Goal: Task Accomplishment & Management: Complete application form

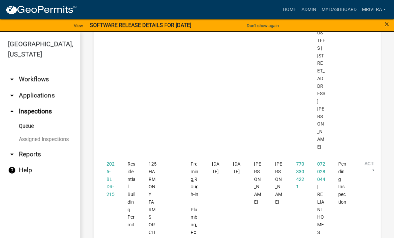
scroll to position [791, 0]
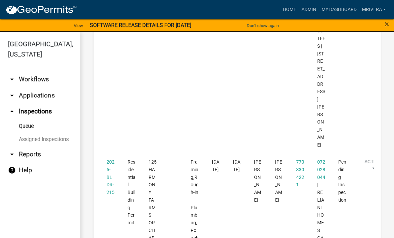
click at [113, 159] on link "2025-BLDR-215" at bounding box center [111, 177] width 8 height 36
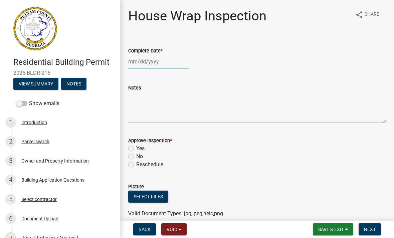
click at [171, 66] on div at bounding box center [158, 62] width 61 height 14
select select "10"
select select "2025"
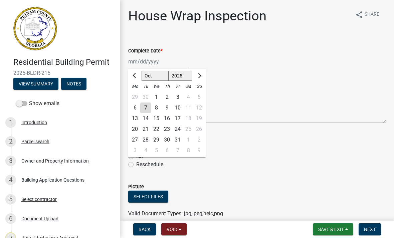
click at [146, 106] on div "7" at bounding box center [145, 108] width 11 height 11
type input "[DATE]"
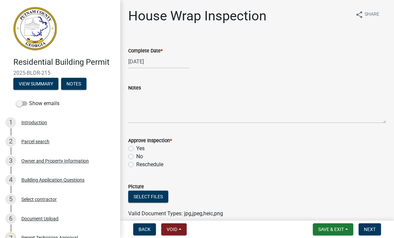
click at [136, 147] on label "Yes" at bounding box center [140, 149] width 8 height 8
click at [136, 147] on input "Yes" at bounding box center [138, 147] width 4 height 4
radio input "true"
click at [369, 231] on span "Next" at bounding box center [370, 229] width 12 height 5
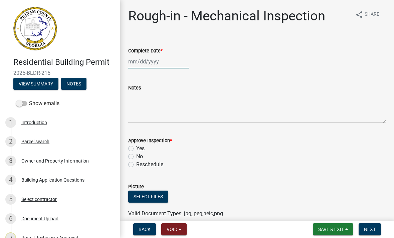
click at [144, 63] on div at bounding box center [158, 62] width 61 height 14
select select "10"
select select "2025"
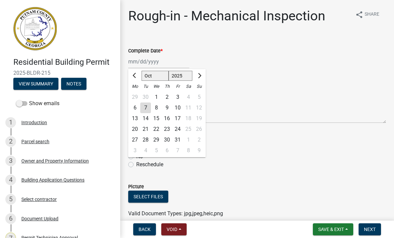
click at [144, 109] on div "7" at bounding box center [145, 108] width 11 height 11
type input "[DATE]"
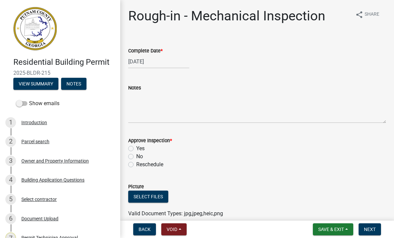
click at [127, 144] on div "Approve Inspection * Yes No Reschedule" at bounding box center [257, 149] width 268 height 40
click at [136, 150] on label "Yes" at bounding box center [140, 149] width 8 height 8
click at [136, 149] on input "Yes" at bounding box center [138, 147] width 4 height 4
radio input "true"
click at [370, 228] on span "Next" at bounding box center [370, 229] width 12 height 5
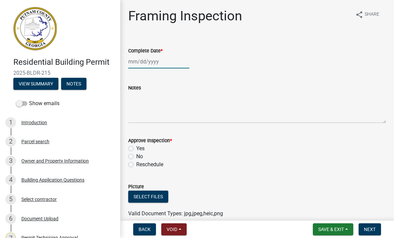
click at [155, 57] on div at bounding box center [158, 62] width 61 height 14
select select "10"
select select "2025"
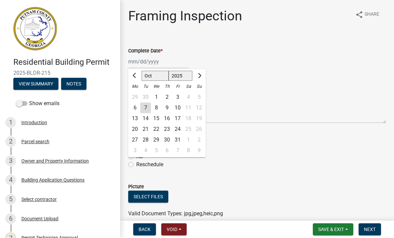
click at [149, 103] on div "7" at bounding box center [145, 108] width 11 height 11
type input "[DATE]"
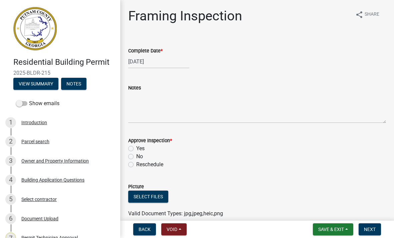
click at [136, 150] on label "Yes" at bounding box center [140, 149] width 8 height 8
click at [136, 149] on input "Yes" at bounding box center [138, 147] width 4 height 4
radio input "true"
click at [374, 227] on span "Next" at bounding box center [370, 229] width 12 height 5
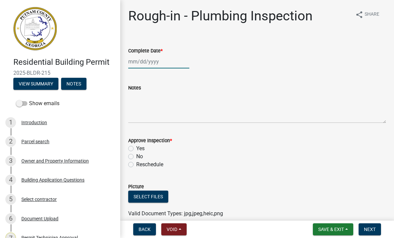
click at [144, 63] on div at bounding box center [158, 62] width 61 height 14
select select "10"
select select "2025"
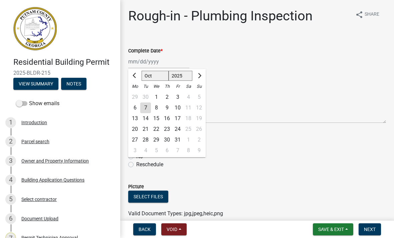
click at [148, 112] on div "7" at bounding box center [145, 108] width 11 height 11
type input "[DATE]"
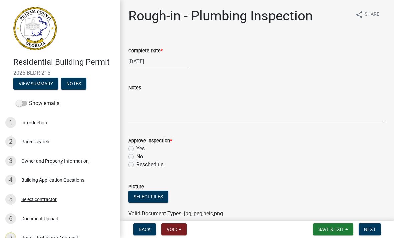
click at [136, 150] on label "Yes" at bounding box center [140, 149] width 8 height 8
click at [136, 149] on input "Yes" at bounding box center [138, 147] width 4 height 4
radio input "true"
click at [369, 229] on span "Next" at bounding box center [370, 229] width 12 height 5
click at [151, 62] on div at bounding box center [158, 62] width 61 height 14
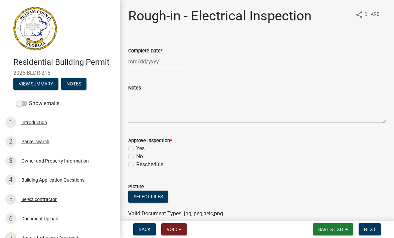
select select "10"
select select "2025"
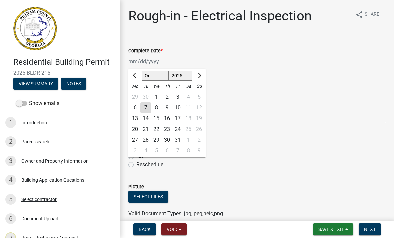
click at [149, 106] on div "7" at bounding box center [145, 108] width 11 height 11
type input "[DATE]"
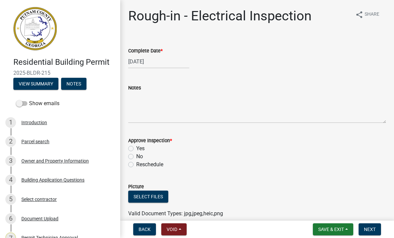
click at [136, 146] on label "Yes" at bounding box center [140, 149] width 8 height 8
click at [136, 146] on input "Yes" at bounding box center [138, 147] width 4 height 4
radio input "true"
click at [368, 232] on span "Next" at bounding box center [370, 229] width 12 height 5
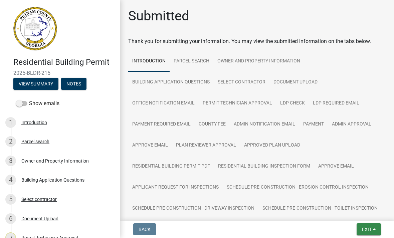
click at [368, 231] on span "Exit" at bounding box center [367, 229] width 10 height 5
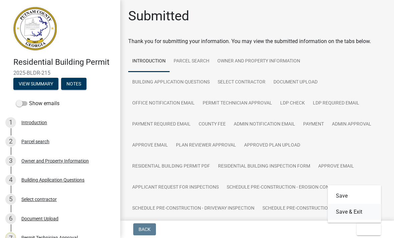
click at [370, 211] on button "Save & Exit" at bounding box center [354, 212] width 53 height 16
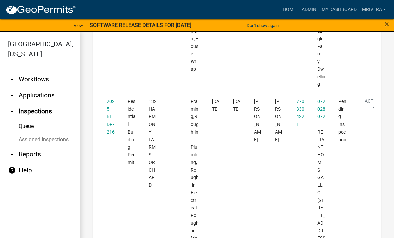
scroll to position [1074, 0]
click at [116, 93] on datatable-body-cell "2025-BLDR-216" at bounding box center [110, 204] width 21 height 222
click at [107, 99] on link "2025-BLDR-216" at bounding box center [111, 117] width 8 height 36
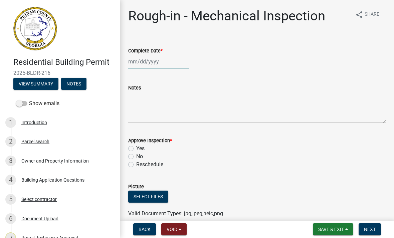
click at [154, 63] on div at bounding box center [158, 62] width 61 height 14
select select "10"
select select "2025"
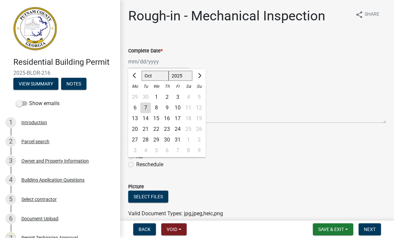
click at [149, 111] on div "7" at bounding box center [145, 108] width 11 height 11
type input "[DATE]"
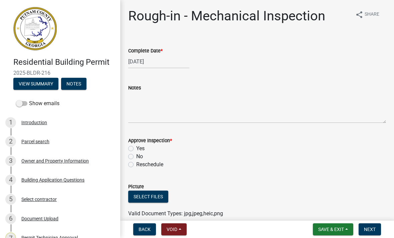
click at [126, 150] on div "Approve Inspection * Yes No Reschedule" at bounding box center [257, 149] width 268 height 40
click at [136, 151] on label "Yes" at bounding box center [140, 149] width 8 height 8
click at [136, 149] on input "Yes" at bounding box center [138, 147] width 4 height 4
radio input "true"
click at [374, 229] on span "Next" at bounding box center [370, 229] width 12 height 5
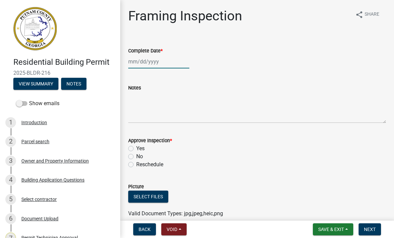
click at [158, 59] on div at bounding box center [158, 62] width 61 height 14
select select "10"
select select "2025"
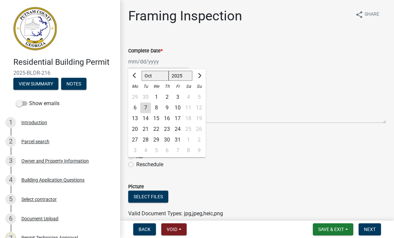
click at [149, 109] on div "7" at bounding box center [145, 108] width 11 height 11
type input "[DATE]"
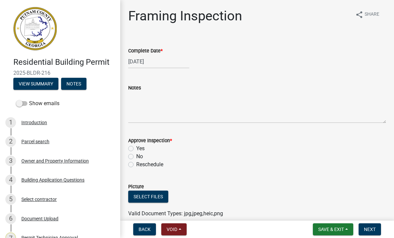
click at [138, 148] on label "Yes" at bounding box center [140, 149] width 8 height 8
click at [138, 148] on input "Yes" at bounding box center [138, 147] width 4 height 4
radio input "true"
click at [379, 228] on button "Next" at bounding box center [370, 229] width 22 height 12
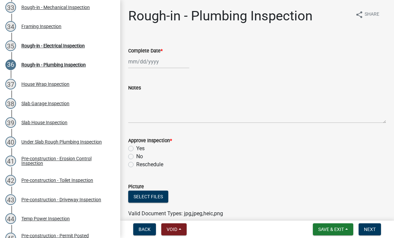
scroll to position [726, 0]
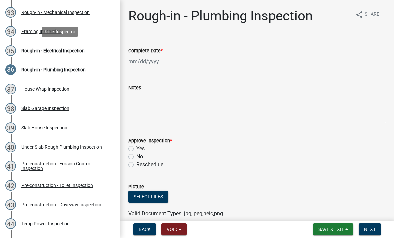
click at [88, 54] on div "35 Rough-in - Electrical Inspection" at bounding box center [57, 50] width 104 height 11
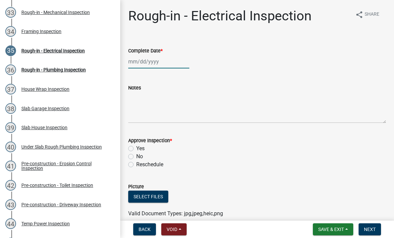
click at [155, 59] on div at bounding box center [158, 62] width 61 height 14
select select "10"
select select "2025"
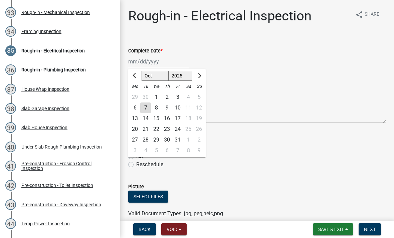
click at [148, 107] on div "7" at bounding box center [145, 108] width 11 height 11
type input "[DATE]"
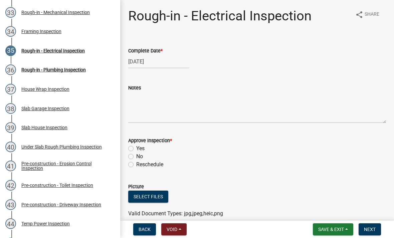
click at [136, 148] on label "Yes" at bounding box center [140, 149] width 8 height 8
click at [136, 148] on input "Yes" at bounding box center [138, 147] width 4 height 4
radio input "true"
click at [372, 230] on span "Next" at bounding box center [370, 229] width 12 height 5
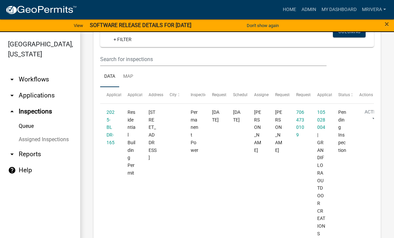
scroll to position [73, 0]
click at [111, 126] on link "2025-BLDR-165" at bounding box center [111, 127] width 8 height 36
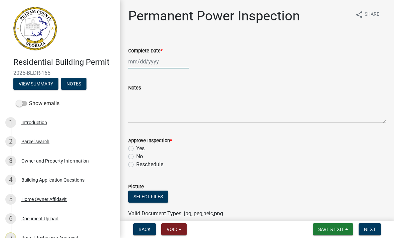
click at [159, 60] on div at bounding box center [158, 62] width 61 height 14
select select "10"
select select "2025"
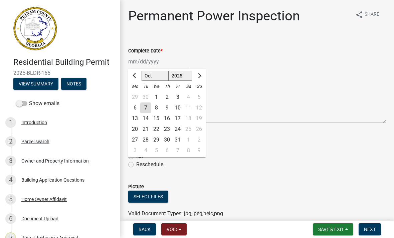
click at [144, 110] on div "7" at bounding box center [145, 108] width 11 height 11
type input "[DATE]"
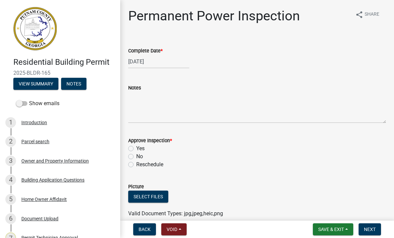
click at [136, 139] on label "Approve Inspection *" at bounding box center [150, 141] width 44 height 5
click at [140, 150] on label "Yes" at bounding box center [140, 149] width 8 height 8
click at [140, 149] on input "Yes" at bounding box center [138, 147] width 4 height 4
radio input "true"
click at [373, 229] on span "Next" at bounding box center [370, 229] width 12 height 5
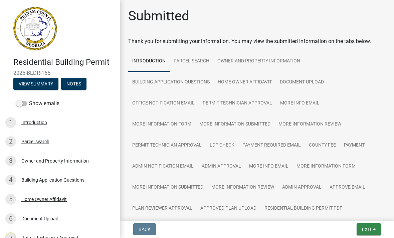
click at [369, 230] on span "Exit" at bounding box center [367, 229] width 10 height 5
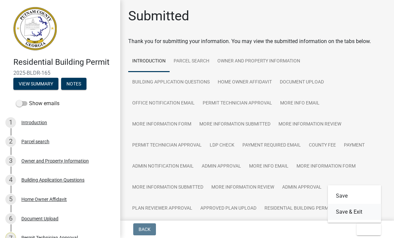
click at [365, 213] on button "Save & Exit" at bounding box center [354, 212] width 53 height 16
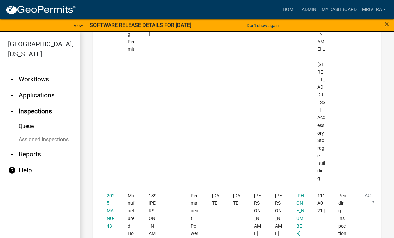
scroll to position [504, 0]
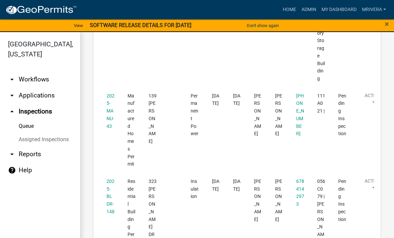
click at [107, 104] on link "2025-MANU-43" at bounding box center [111, 111] width 8 height 36
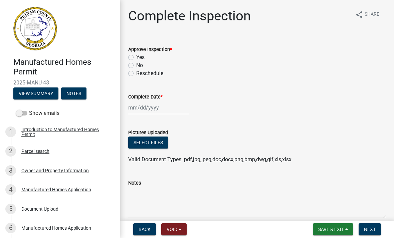
click at [136, 58] on label "Yes" at bounding box center [140, 57] width 8 height 8
click at [136, 58] on input "Yes" at bounding box center [138, 55] width 4 height 4
radio input "true"
click at [135, 103] on div at bounding box center [158, 108] width 61 height 14
select select "10"
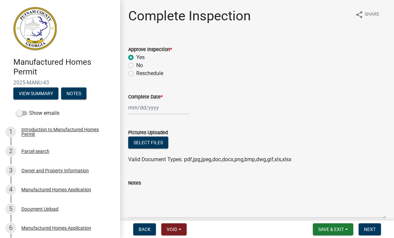
select select "2025"
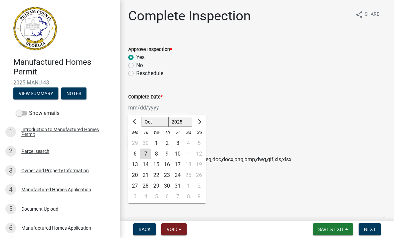
click at [145, 151] on div "7" at bounding box center [145, 154] width 11 height 11
type input "[DATE]"
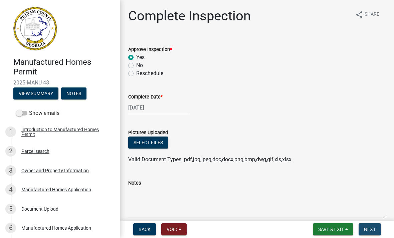
click at [371, 228] on span "Next" at bounding box center [370, 229] width 12 height 5
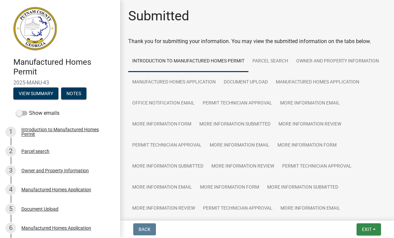
click at [372, 228] on button "Exit" at bounding box center [369, 229] width 24 height 12
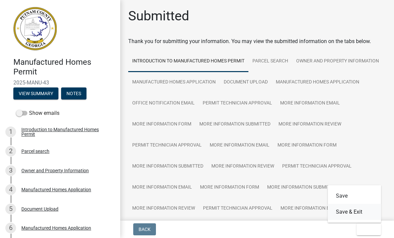
click at [367, 210] on button "Save & Exit" at bounding box center [354, 212] width 53 height 16
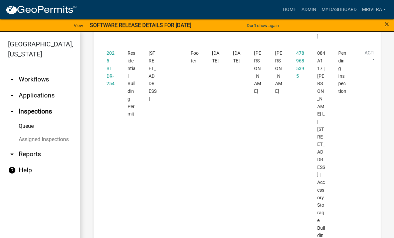
scroll to position [334, 0]
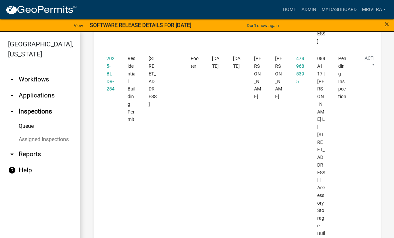
click at [104, 89] on datatable-body-cell "2025-BLDR-254" at bounding box center [110, 153] width 21 height 207
click at [110, 71] on link "2025-BLDR-254" at bounding box center [111, 74] width 8 height 36
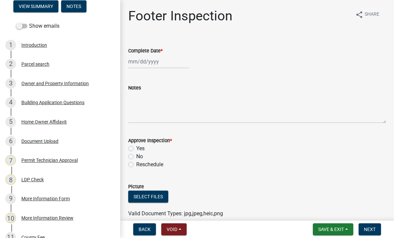
scroll to position [78, 0]
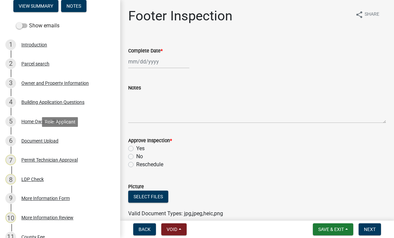
click at [58, 147] on link "6 Document Upload" at bounding box center [60, 140] width 120 height 19
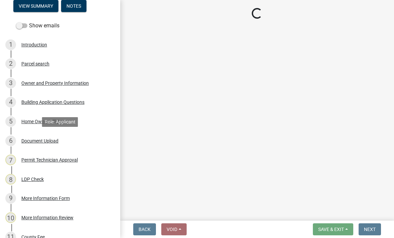
click at [52, 140] on div "Document Upload" at bounding box center [39, 141] width 37 height 5
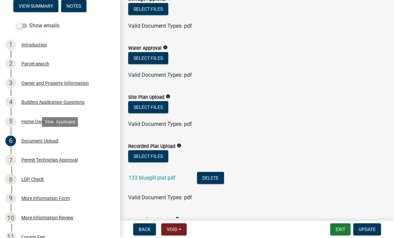
scroll to position [114, 0]
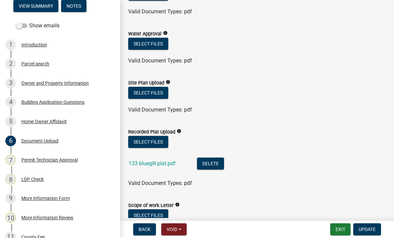
click at [169, 164] on link "133 bluegill plat.pdf" at bounding box center [152, 163] width 47 height 6
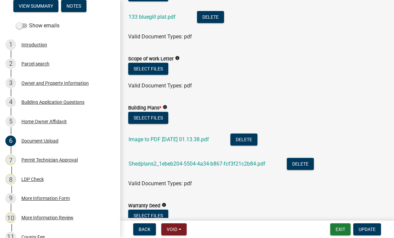
scroll to position [269, 0]
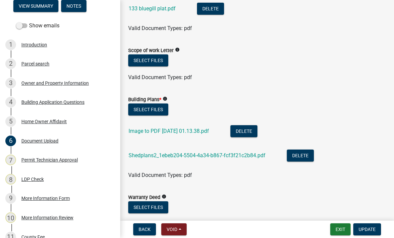
click at [196, 131] on link "Image to PDF [DATE] 01.13.38.pdf" at bounding box center [169, 131] width 80 height 6
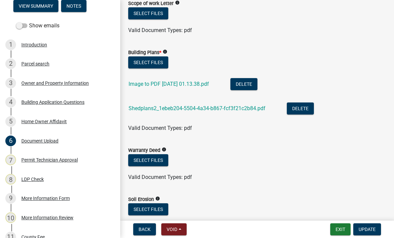
scroll to position [323, 0]
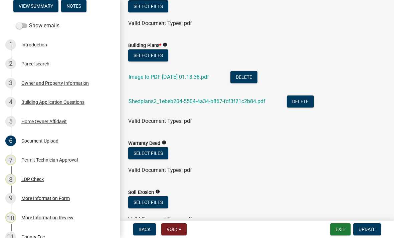
click at [253, 104] on link "Shedplans2_1ebeb204-5504-4a34-b867-fcf3f21c2b84.pdf" at bounding box center [197, 101] width 137 height 6
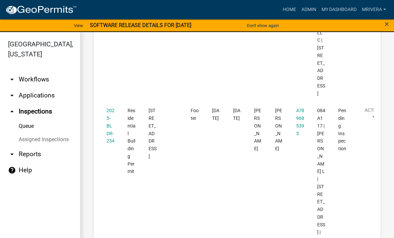
scroll to position [293, 0]
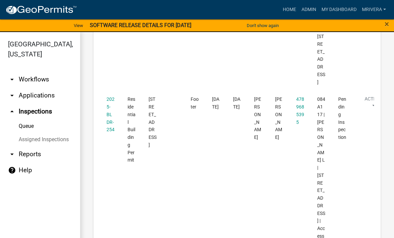
click at [106, 124] on datatable-body-cell "2025-BLDR-254" at bounding box center [110, 194] width 21 height 207
click at [108, 125] on link "2025-BLDR-254" at bounding box center [111, 115] width 8 height 36
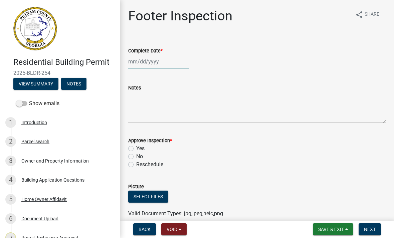
click at [170, 68] on div at bounding box center [158, 62] width 61 height 14
select select "10"
select select "2025"
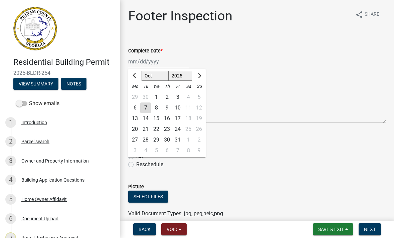
click at [150, 106] on div "7" at bounding box center [145, 108] width 11 height 11
type input "[DATE]"
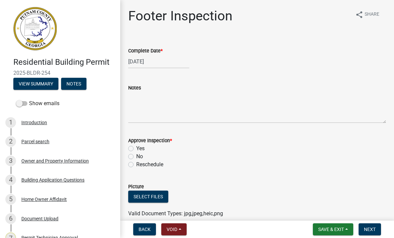
click at [138, 148] on label "Yes" at bounding box center [140, 149] width 8 height 8
click at [138, 148] on input "Yes" at bounding box center [138, 147] width 4 height 4
radio input "true"
click at [370, 233] on button "Next" at bounding box center [370, 229] width 22 height 12
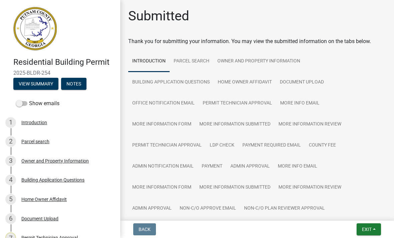
click at [367, 227] on span "Exit" at bounding box center [367, 229] width 10 height 5
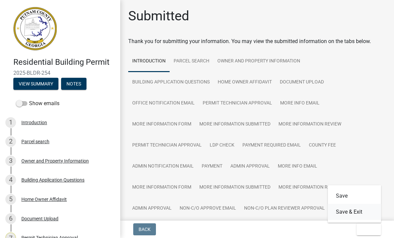
click at [366, 212] on button "Save & Exit" at bounding box center [354, 212] width 53 height 16
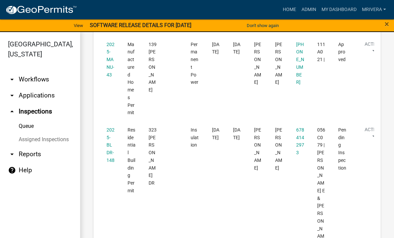
scroll to position [577, 0]
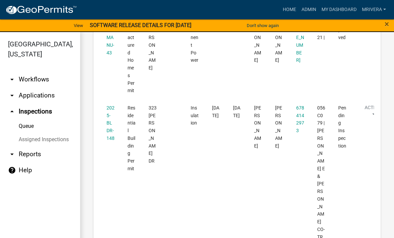
click at [117, 121] on datatable-body-cell "2025-BLDR-148" at bounding box center [110, 233] width 21 height 268
click at [116, 110] on datatable-body-cell "2025-BLDR-148" at bounding box center [110, 233] width 21 height 268
click at [109, 126] on link "2025-BLDR-148" at bounding box center [111, 123] width 8 height 36
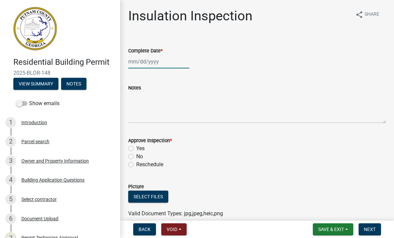
click at [162, 68] on div at bounding box center [158, 62] width 61 height 14
select select "10"
select select "2025"
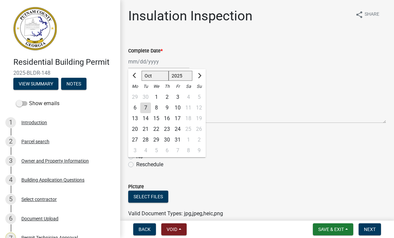
click at [146, 113] on div "7" at bounding box center [145, 108] width 11 height 11
type input "[DATE]"
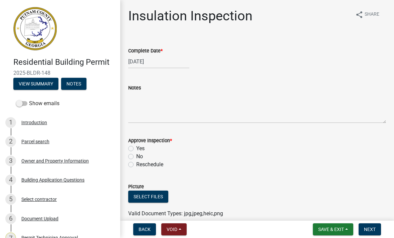
click at [136, 146] on label "Yes" at bounding box center [140, 149] width 8 height 8
click at [136, 146] on input "Yes" at bounding box center [138, 147] width 4 height 4
radio input "true"
click at [368, 233] on button "Next" at bounding box center [370, 229] width 22 height 12
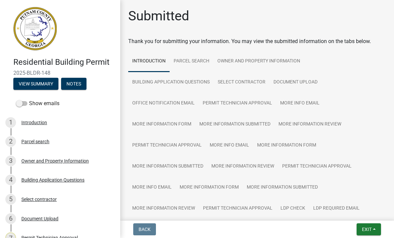
click at [366, 224] on button "Exit" at bounding box center [369, 229] width 24 height 12
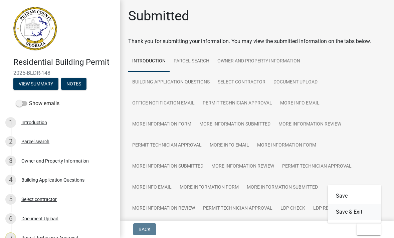
click at [367, 212] on button "Save & Exit" at bounding box center [354, 212] width 53 height 16
